Goal: Find specific page/section: Find specific page/section

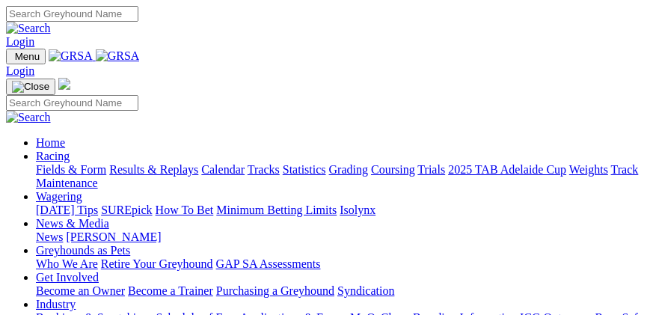
click at [12, 60] on img "Toggle navigation" at bounding box center [12, 60] width 0 height 0
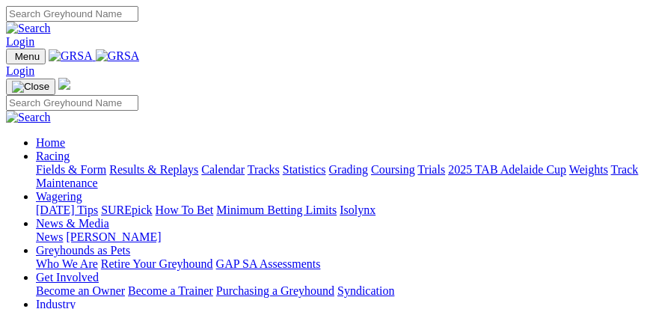
click at [28, 78] on div "Home Racing Fields & Form Results & Replays Calendar Tracks Statistics Grading …" at bounding box center [325, 276] width 638 height 397
click at [106, 176] on link "Fields & Form" at bounding box center [71, 169] width 70 height 13
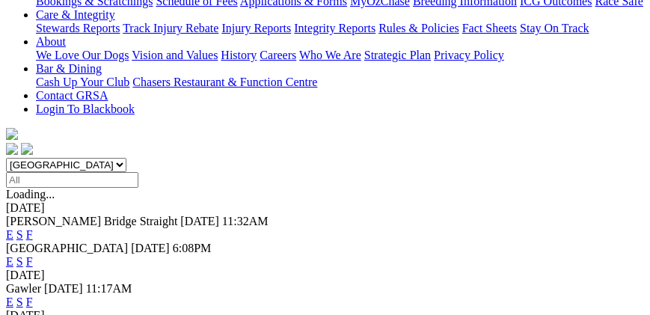
scroll to position [342, 0]
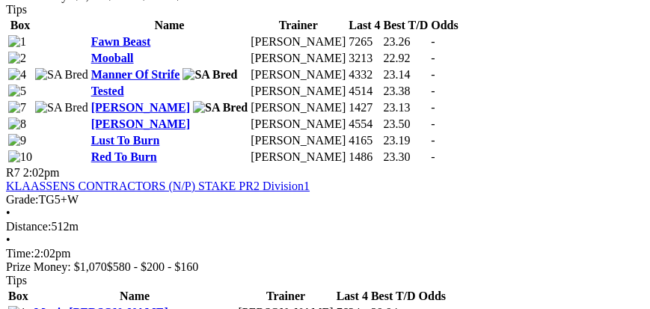
scroll to position [2266, 0]
